Goal: Information Seeking & Learning: Learn about a topic

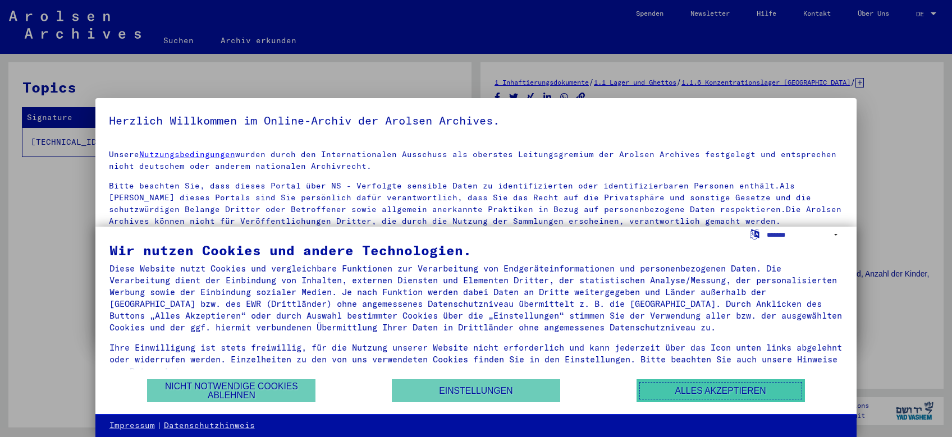
click at [664, 391] on button "Alles akzeptieren" at bounding box center [721, 391] width 168 height 23
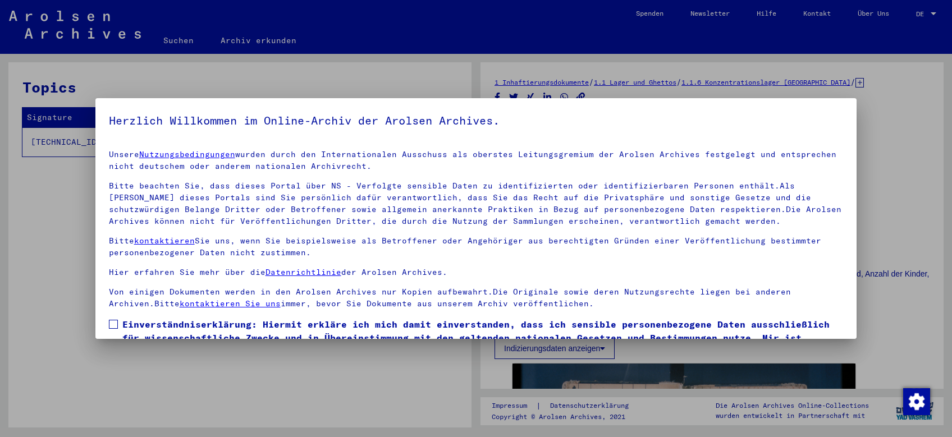
scroll to position [60, 0]
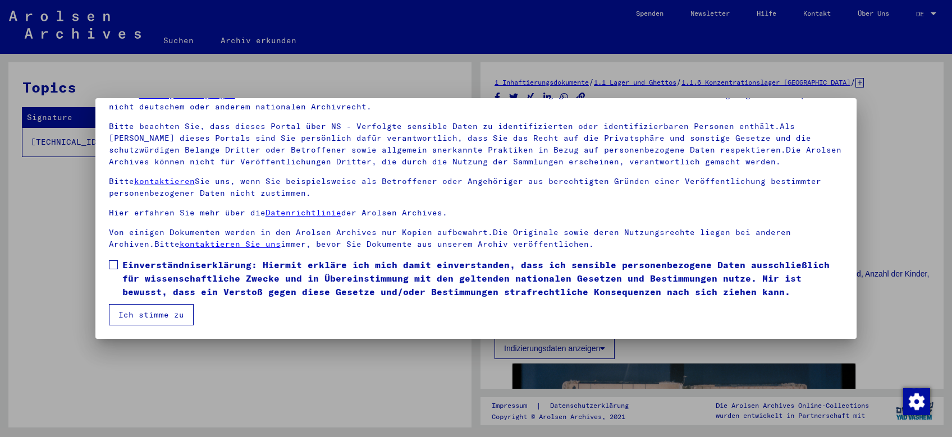
click at [147, 316] on button "Ich stimme zu" at bounding box center [151, 314] width 85 height 21
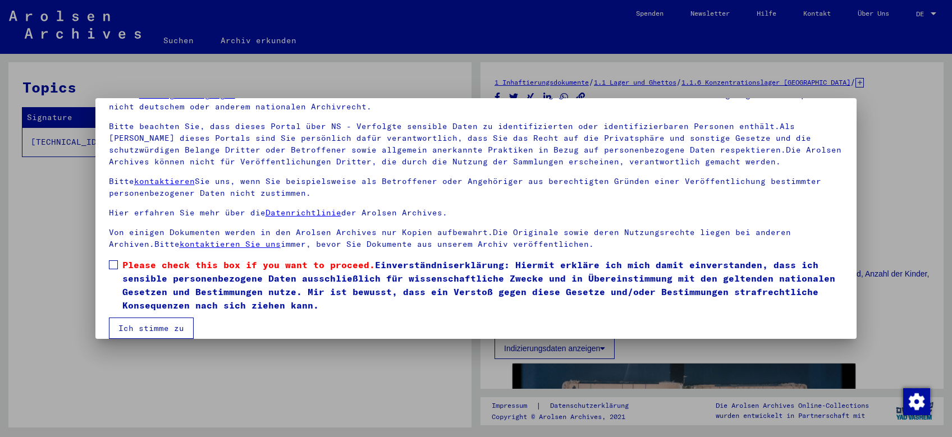
click at [115, 266] on span at bounding box center [113, 265] width 9 height 9
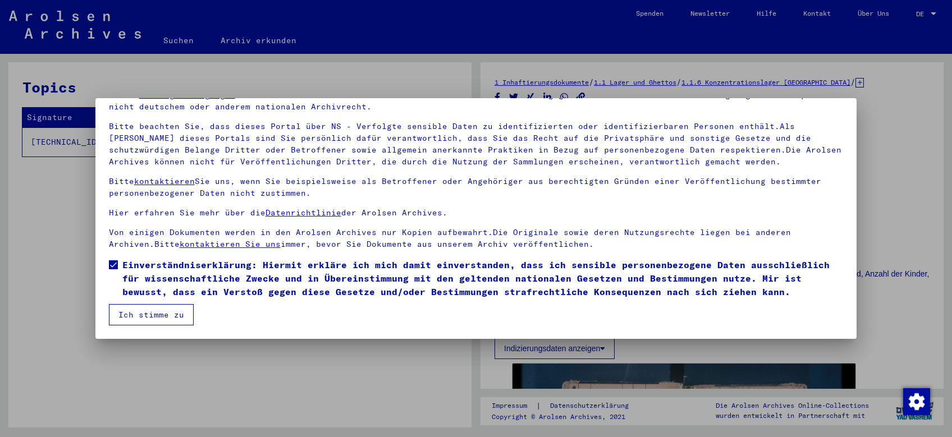
click at [141, 321] on button "Ich stimme zu" at bounding box center [151, 314] width 85 height 21
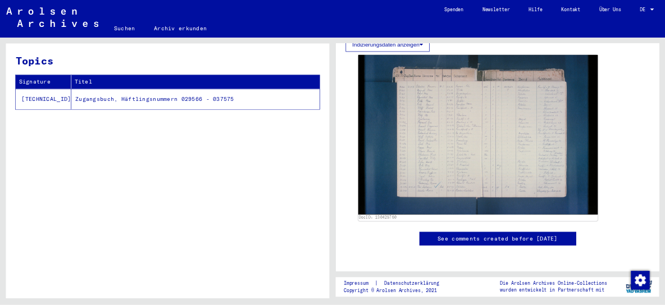
scroll to position [298, 0]
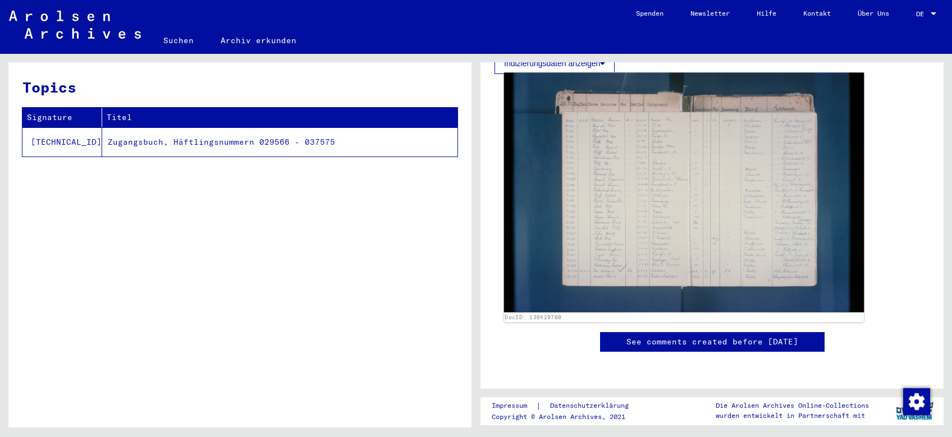
click at [636, 202] on img at bounding box center [684, 193] width 360 height 240
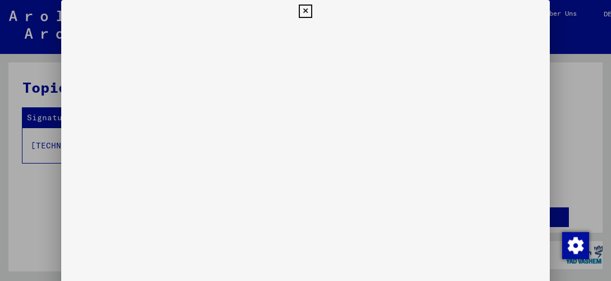
scroll to position [339, 0]
click at [312, 14] on icon at bounding box center [305, 10] width 13 height 13
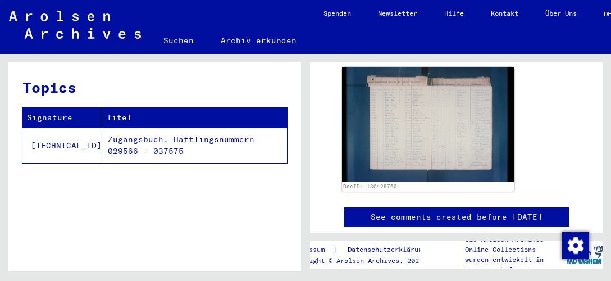
click at [103, 136] on td "Zugangsbuch, Häftlingsnummern 029566 - 037575" at bounding box center [194, 144] width 185 height 35
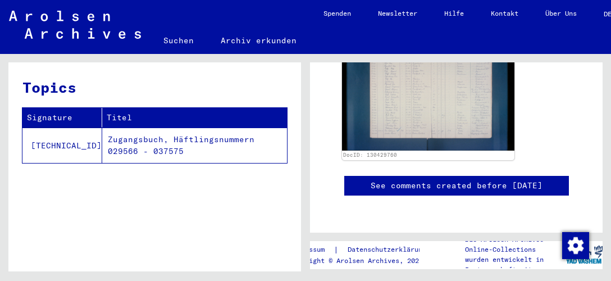
scroll to position [611, 0]
click at [216, 140] on td "Zugangsbuch, Häftlingsnummern 029566 - 037575" at bounding box center [194, 144] width 185 height 35
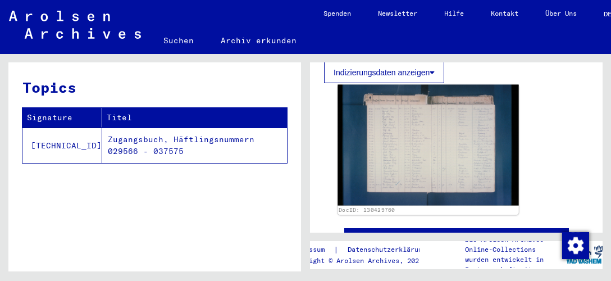
scroll to position [316, 0]
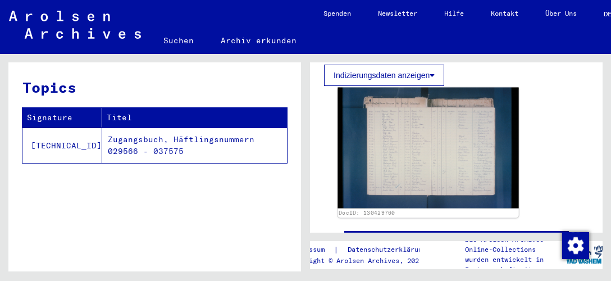
click at [400, 151] on img at bounding box center [427, 148] width 181 height 121
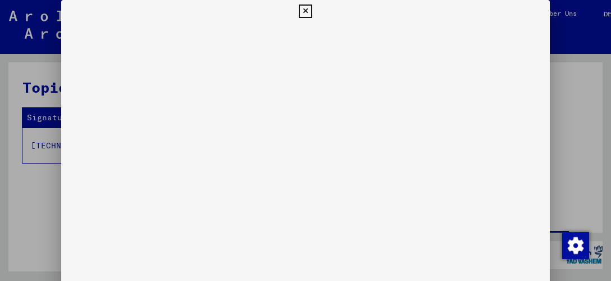
click at [312, 11] on icon at bounding box center [305, 10] width 13 height 13
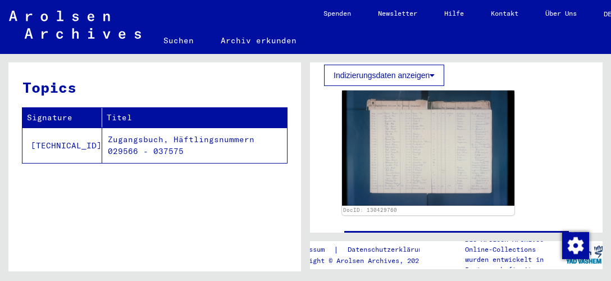
click at [121, 139] on td "Zugangsbuch, Häftlingsnummern 029566 - 037575" at bounding box center [194, 144] width 185 height 35
click at [104, 153] on td "Zugangsbuch, Häftlingsnummern 029566 - 037575" at bounding box center [194, 144] width 185 height 35
click at [577, 245] on img "button" at bounding box center [575, 245] width 27 height 27
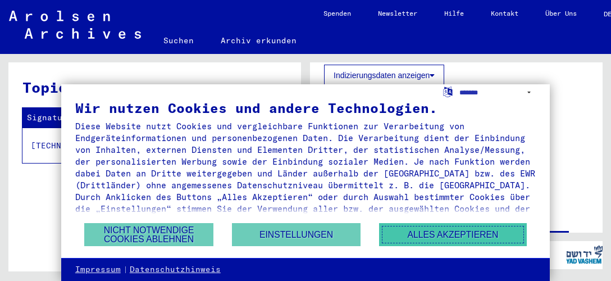
click at [419, 238] on button "Alles akzeptieren" at bounding box center [453, 234] width 148 height 23
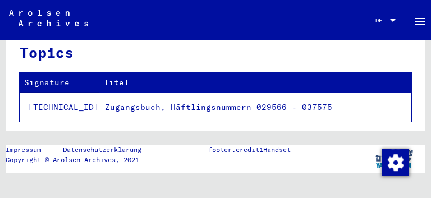
scroll to position [19, 0]
